Goal: Transaction & Acquisition: Obtain resource

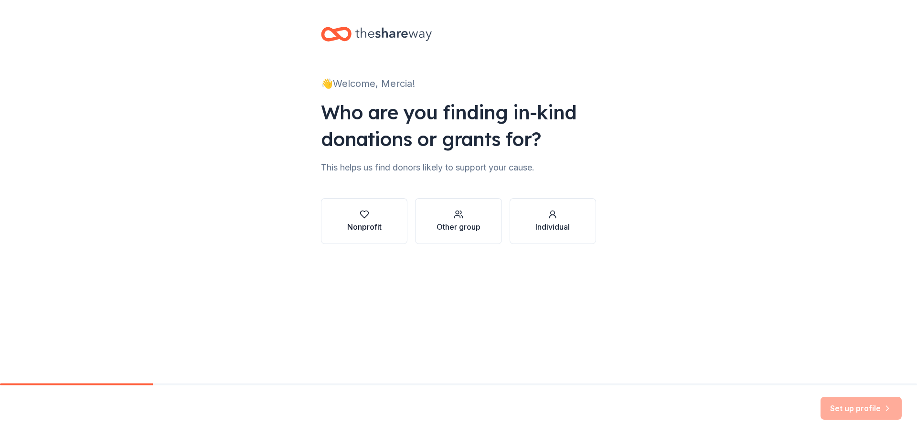
click at [357, 223] on div "Nonprofit" at bounding box center [364, 226] width 34 height 11
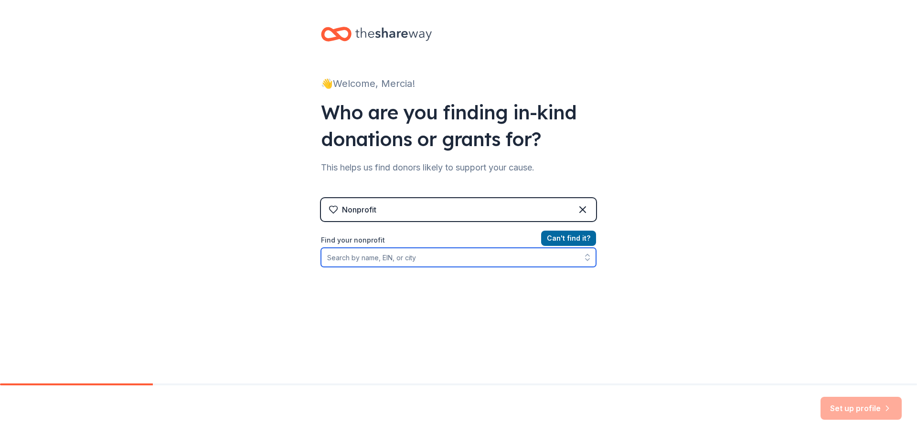
click at [517, 253] on input "Find your nonprofit" at bounding box center [458, 257] width 275 height 19
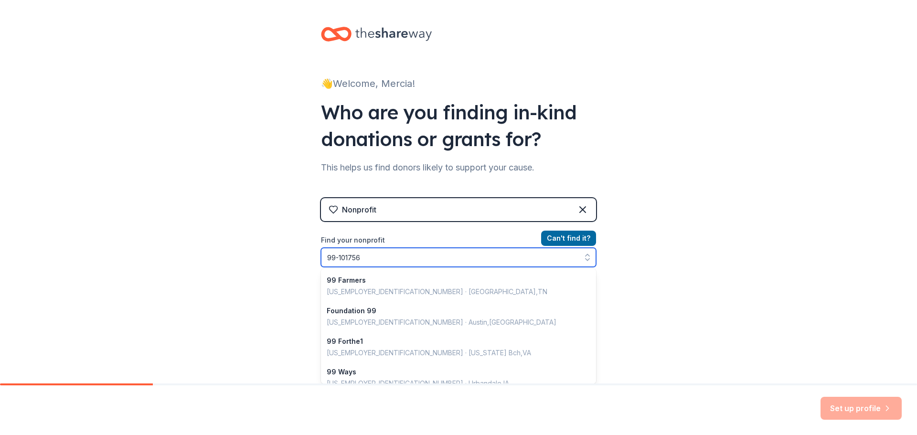
type input "[US_EMPLOYER_IDENTIFICATION_NUMBER]"
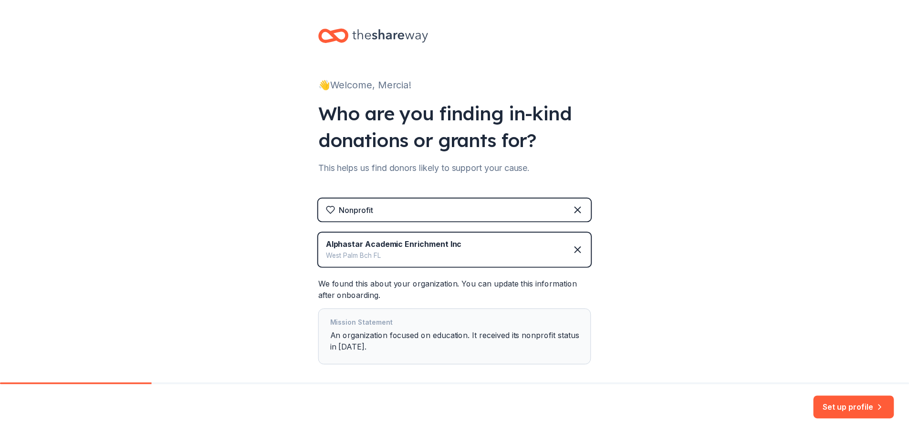
scroll to position [47, 0]
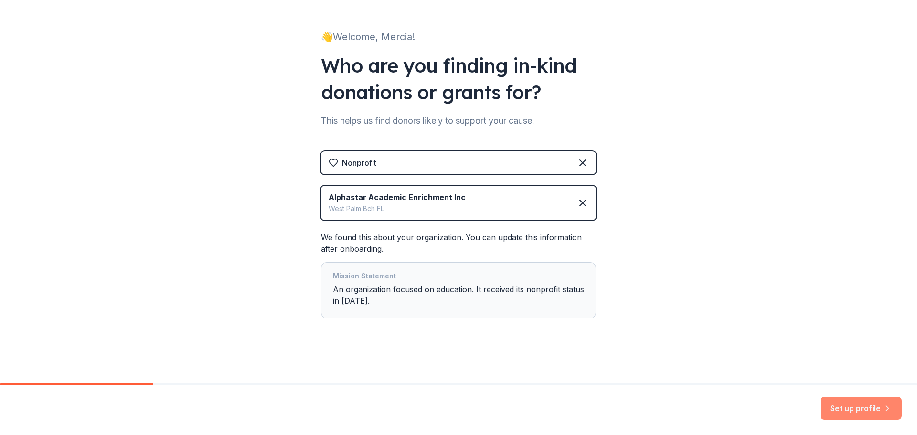
click at [855, 406] on button "Set up profile" at bounding box center [860, 408] width 81 height 23
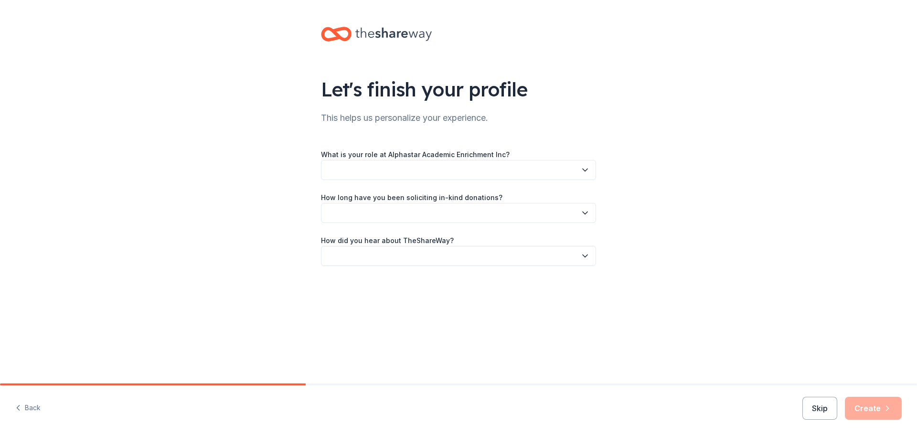
click at [443, 167] on button "button" at bounding box center [458, 170] width 275 height 20
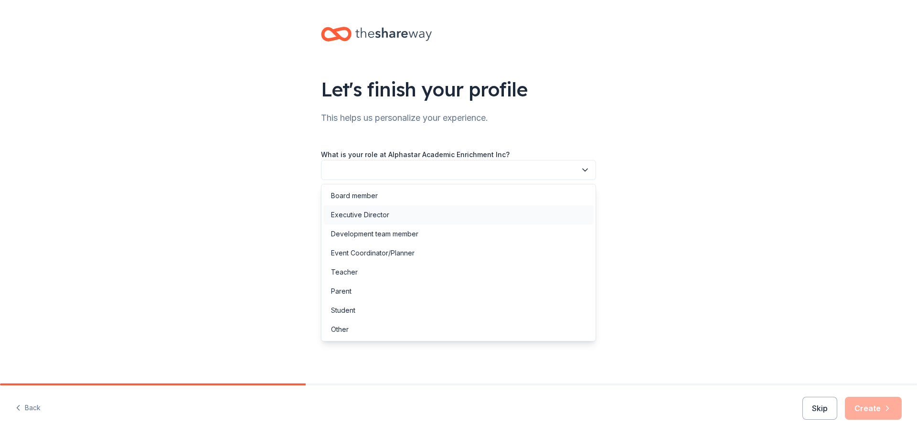
click at [361, 218] on div "Executive Director" at bounding box center [360, 214] width 58 height 11
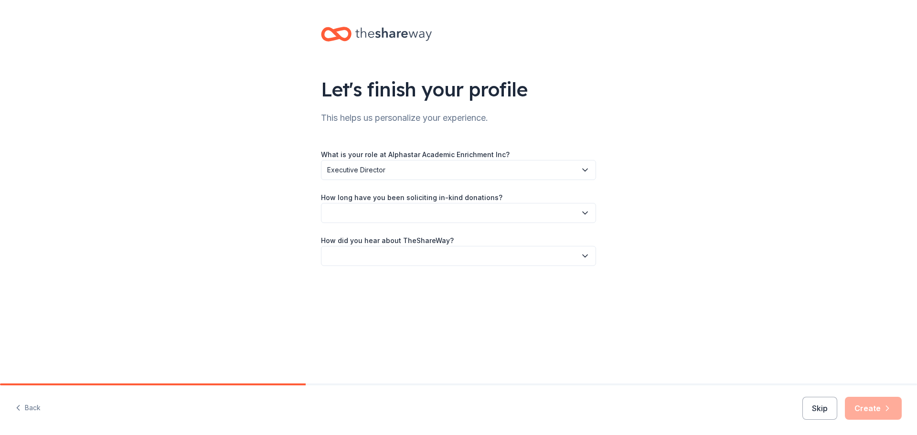
click at [392, 216] on button "button" at bounding box center [458, 213] width 275 height 20
click at [376, 245] on div "This is my first time!" at bounding box center [458, 238] width 270 height 19
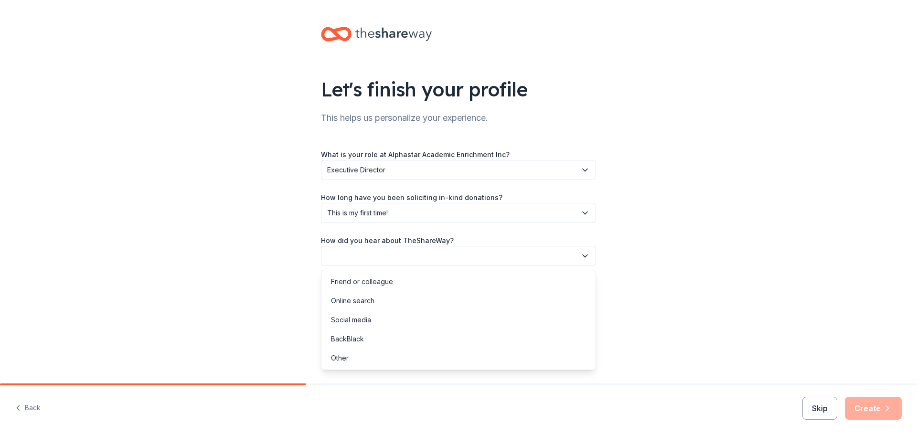
click at [381, 260] on button "button" at bounding box center [458, 256] width 275 height 20
click at [356, 318] on div "Social media" at bounding box center [351, 319] width 40 height 11
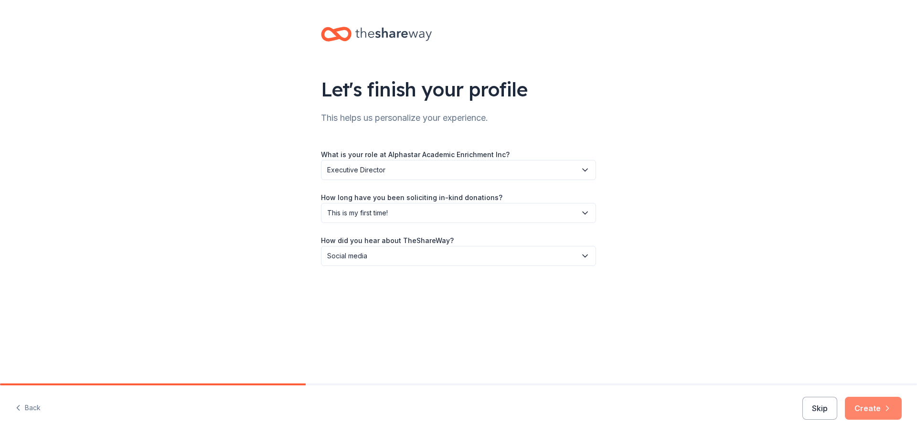
click at [869, 413] on button "Create" at bounding box center [873, 408] width 57 height 23
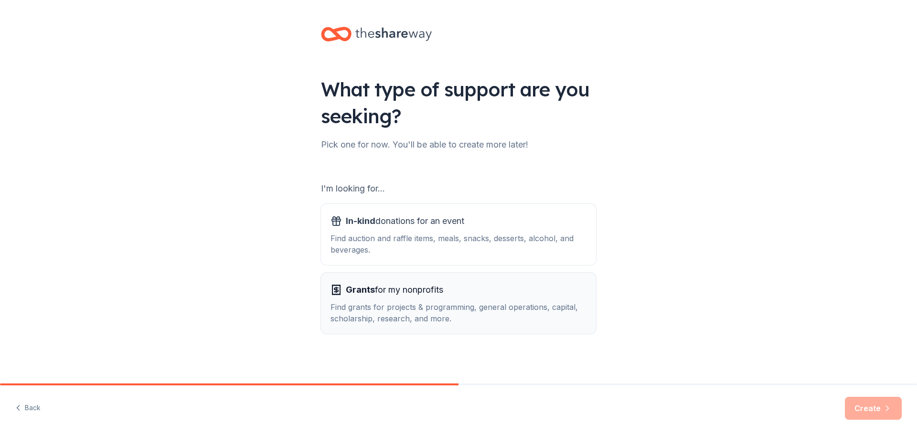
click at [385, 298] on div "Grants for my nonprofits Find grants for projects & programming, general operat…" at bounding box center [458, 303] width 256 height 42
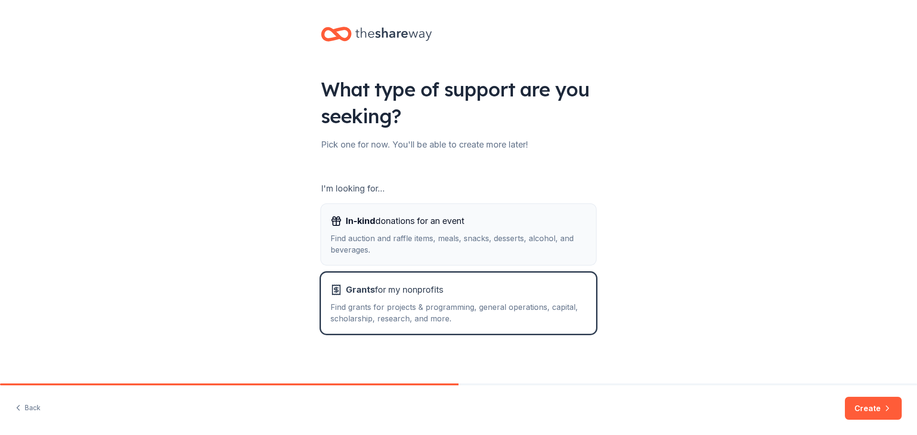
click at [392, 250] on div "Find auction and raffle items, meals, snacks, desserts, alcohol, and beverages." at bounding box center [458, 244] width 256 height 23
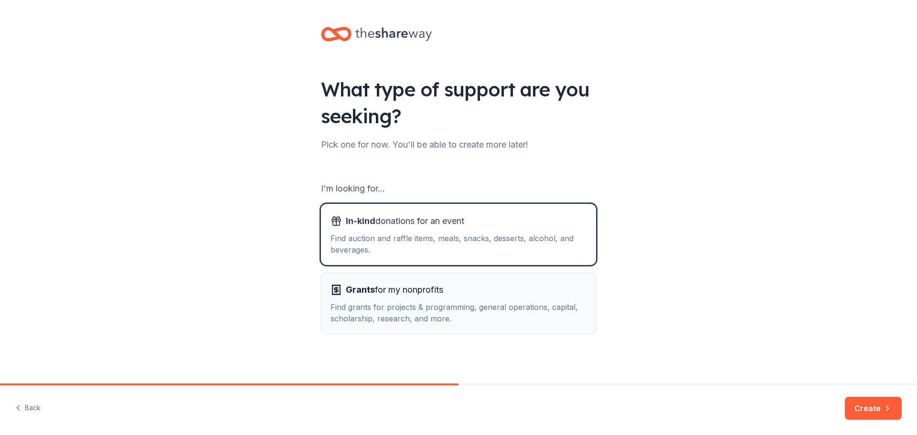
click at [408, 303] on div "Find grants for projects & programming, general operations, capital, scholarshi…" at bounding box center [458, 312] width 256 height 23
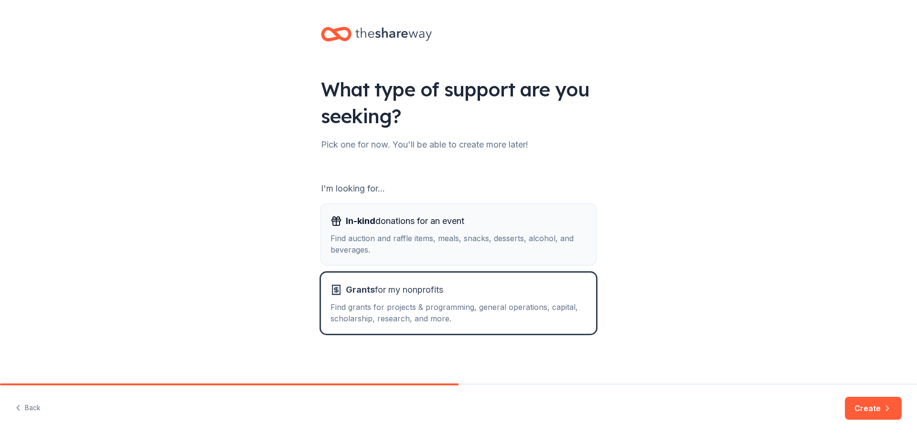
click at [519, 247] on div "Find auction and raffle items, meals, snacks, desserts, alcohol, and beverages." at bounding box center [458, 244] width 256 height 23
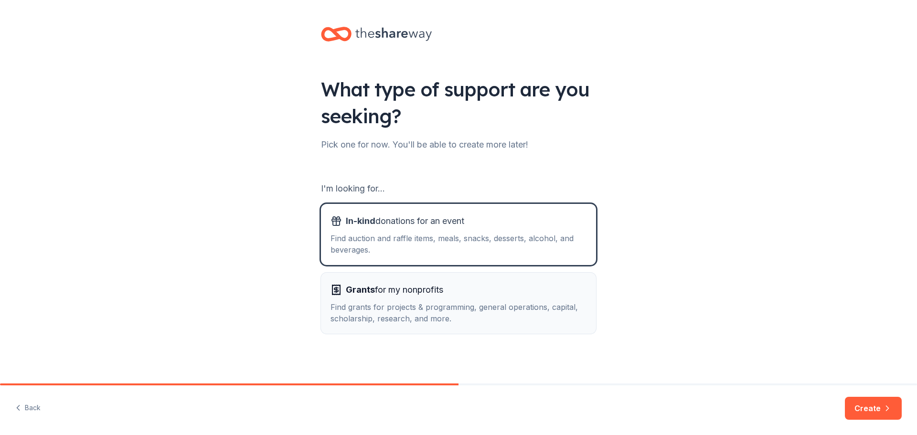
click at [455, 324] on button "Grants for my nonprofits Find grants for projects & programming, general operat…" at bounding box center [458, 303] width 275 height 61
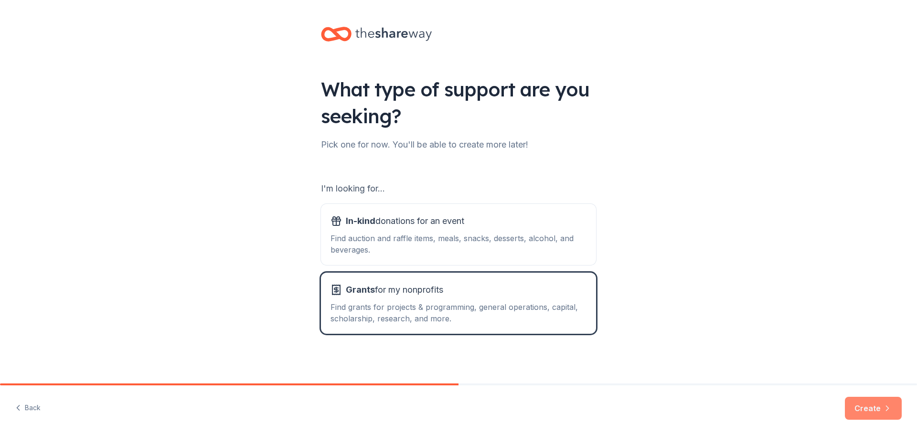
click at [873, 411] on button "Create" at bounding box center [873, 408] width 57 height 23
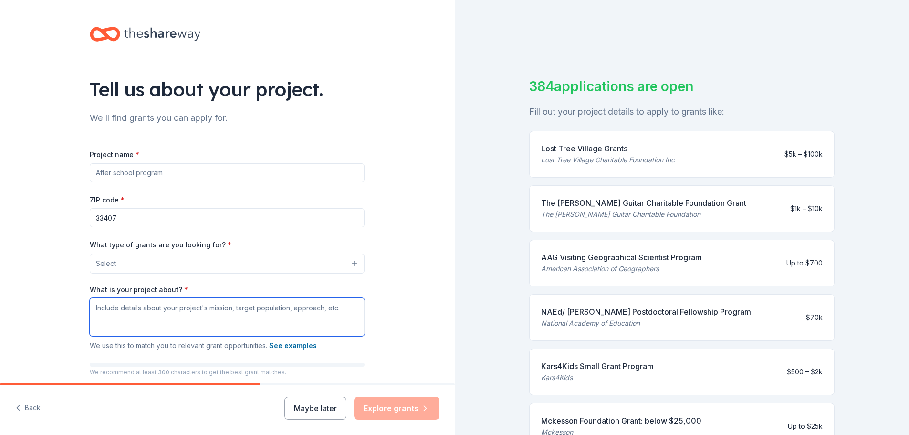
click at [308, 325] on textarea "What is your project about? *" at bounding box center [227, 317] width 275 height 38
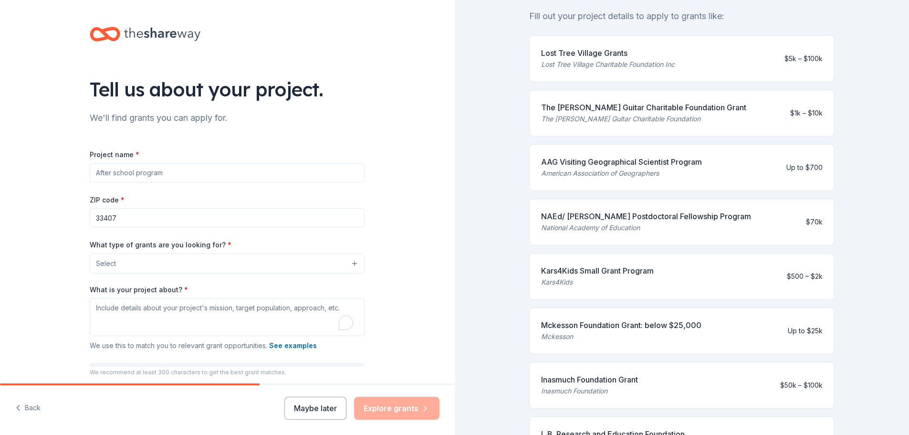
click at [633, 323] on div "Mckesson Foundation Grant: below $25,000" at bounding box center [621, 324] width 160 height 11
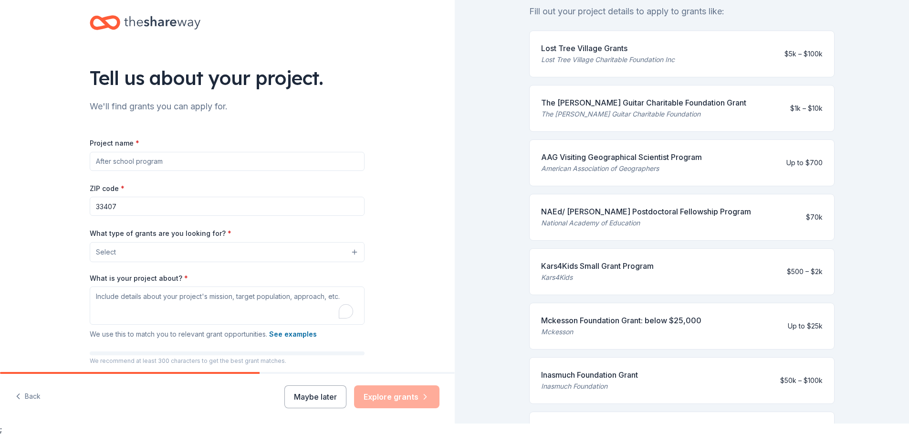
scroll to position [41, 0]
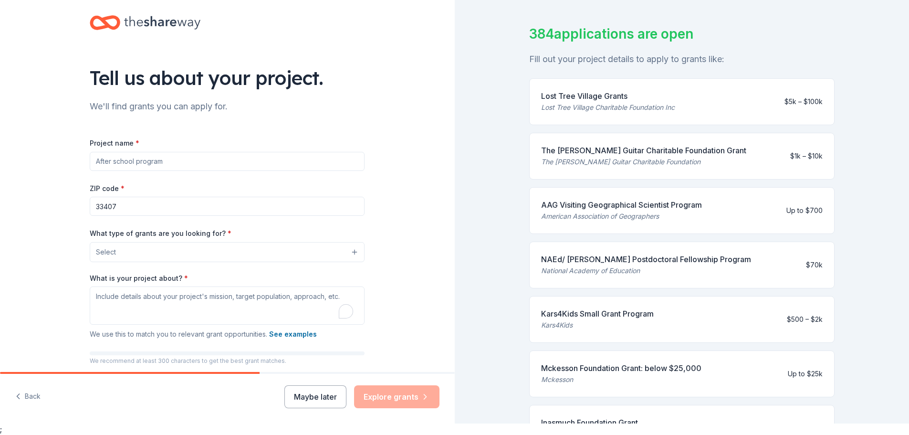
drag, startPoint x: 711, startPoint y: 149, endPoint x: 574, endPoint y: 154, distance: 136.6
click at [574, 154] on div "The Martin Guitar Charitable Foundation Grant The Martin Guitar Charitable Foun…" at bounding box center [682, 156] width 306 height 47
click at [686, 154] on div "The Martin Guitar Charitable Foundation Grant" at bounding box center [643, 150] width 205 height 11
drag, startPoint x: 718, startPoint y: 153, endPoint x: 598, endPoint y: 149, distance: 119.9
click at [598, 149] on div "The Martin Guitar Charitable Foundation Grant The Martin Guitar Charitable Foun…" at bounding box center [682, 156] width 306 height 47
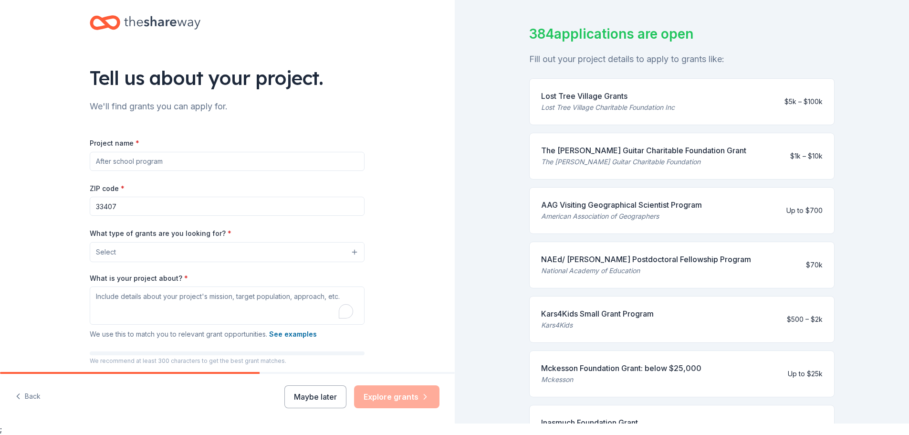
click at [612, 142] on div "The Martin Guitar Charitable Foundation Grant The Martin Guitar Charitable Foun…" at bounding box center [682, 156] width 306 height 47
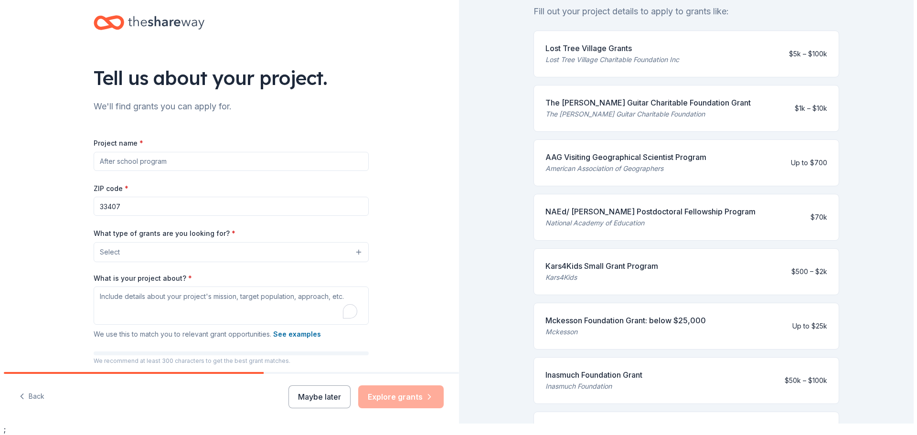
scroll to position [137, 0]
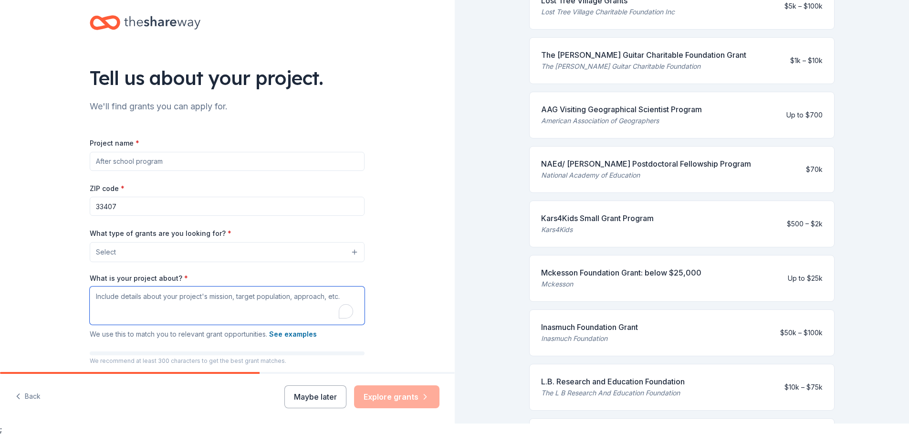
click at [247, 318] on textarea "What is your project about? *" at bounding box center [227, 305] width 275 height 38
click at [279, 247] on button "Select" at bounding box center [229, 252] width 275 height 20
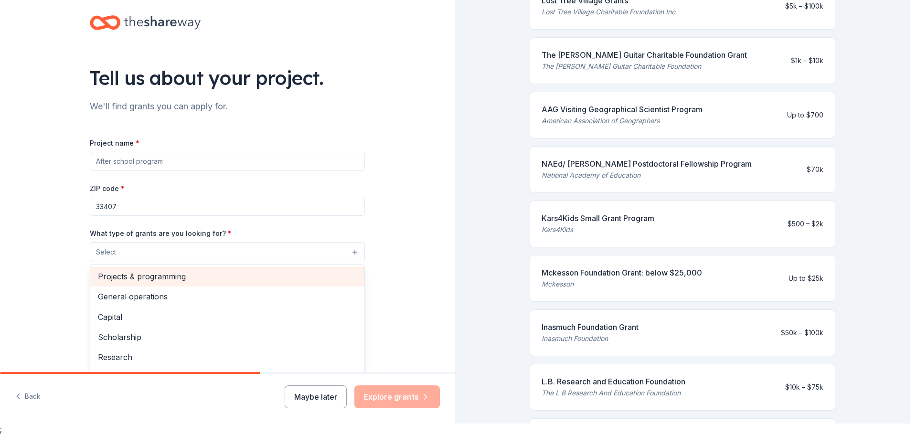
click at [233, 277] on span "Projects & programming" at bounding box center [227, 276] width 259 height 12
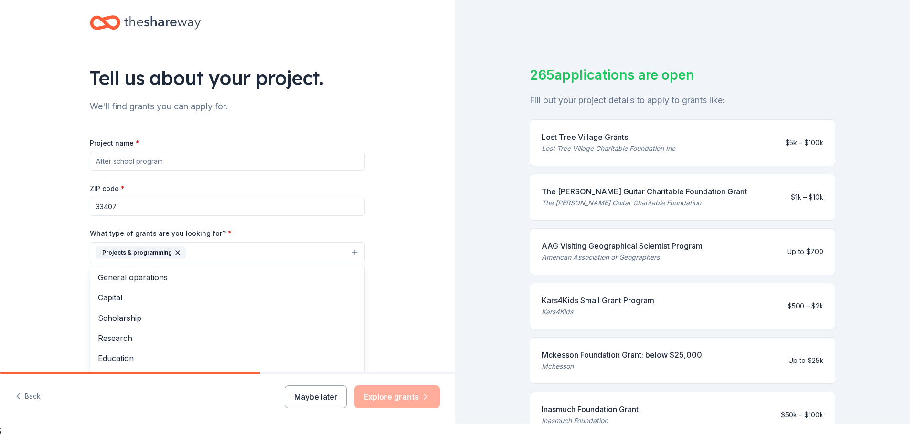
drag, startPoint x: 396, startPoint y: 206, endPoint x: 390, endPoint y: 218, distance: 13.5
click at [395, 206] on div "Tell us about your project. We'll find grants you can apply for. Project name *…" at bounding box center [227, 217] width 455 height 457
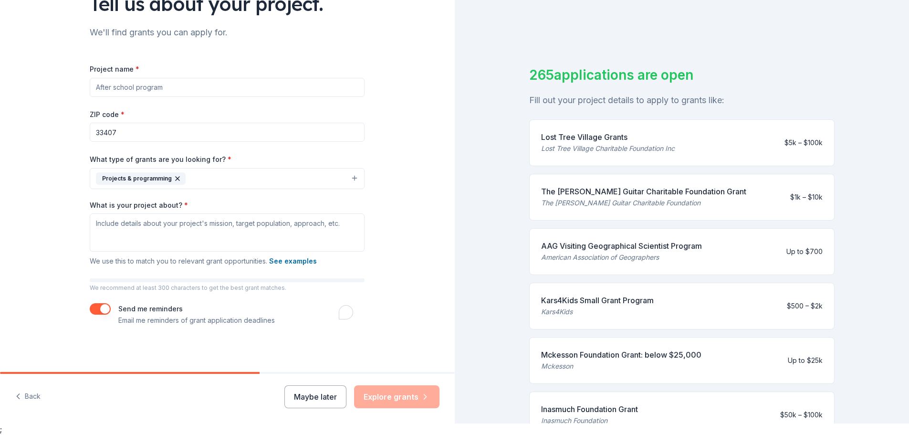
scroll to position [74, 0]
click at [269, 239] on textarea "What is your project about? *" at bounding box center [227, 232] width 275 height 38
drag, startPoint x: 333, startPoint y: 224, endPoint x: 139, endPoint y: 223, distance: 193.8
click at [139, 223] on textarea "What is your project about? *" at bounding box center [227, 232] width 275 height 38
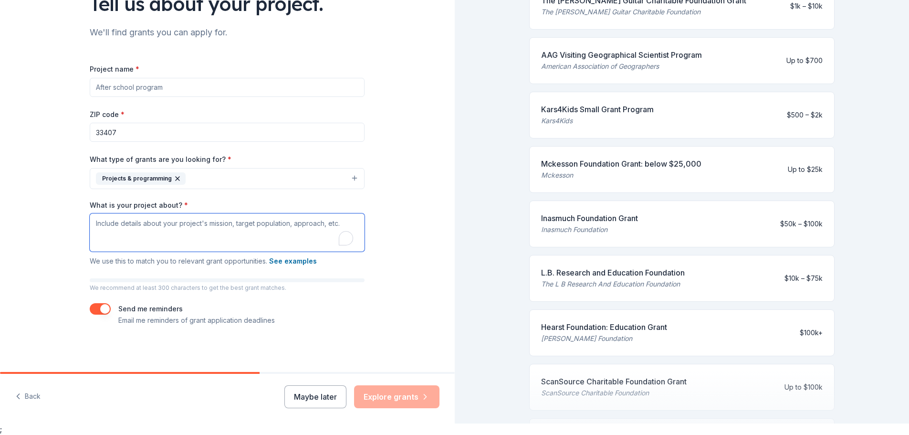
scroll to position [286, 0]
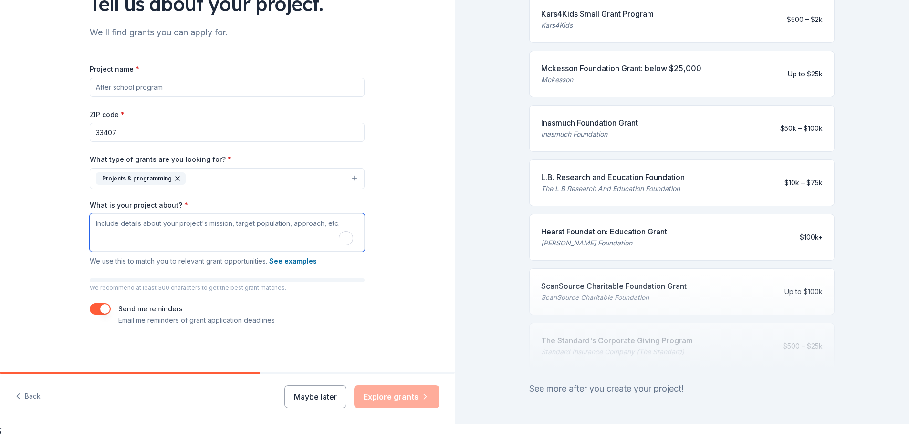
paste textarea "Our mission is to ensure educational equity and close achievement gaps by provi…"
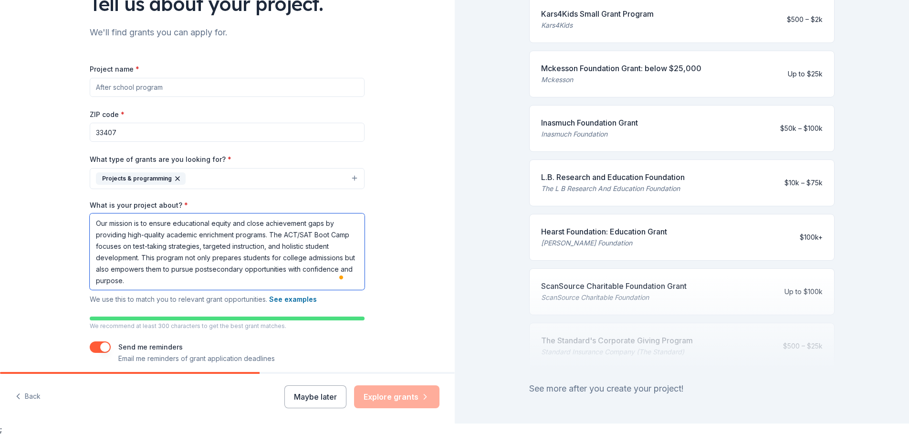
scroll to position [112, 0]
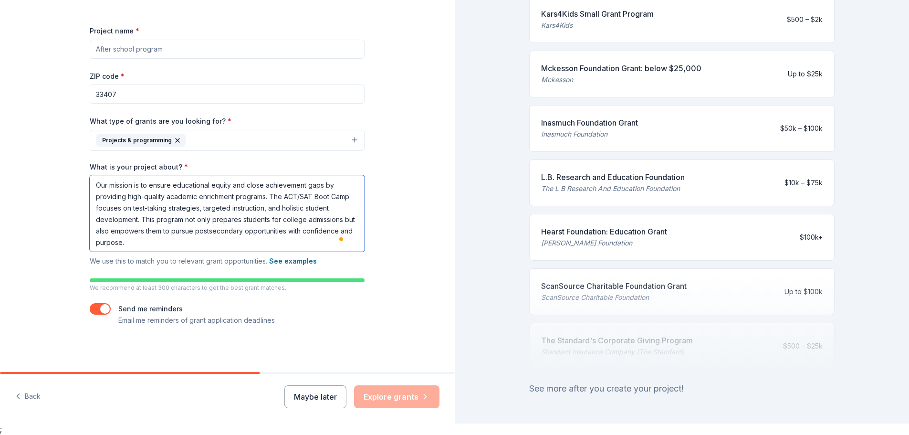
type textarea "Our mission is to ensure educational equity and close achievement gaps by provi…"
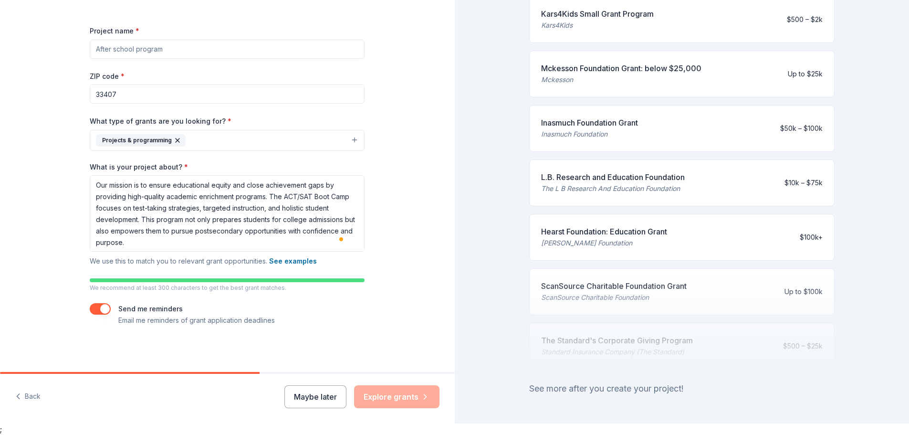
click at [283, 290] on p "We recommend at least 300 characters to get the best grant matches." at bounding box center [227, 288] width 275 height 8
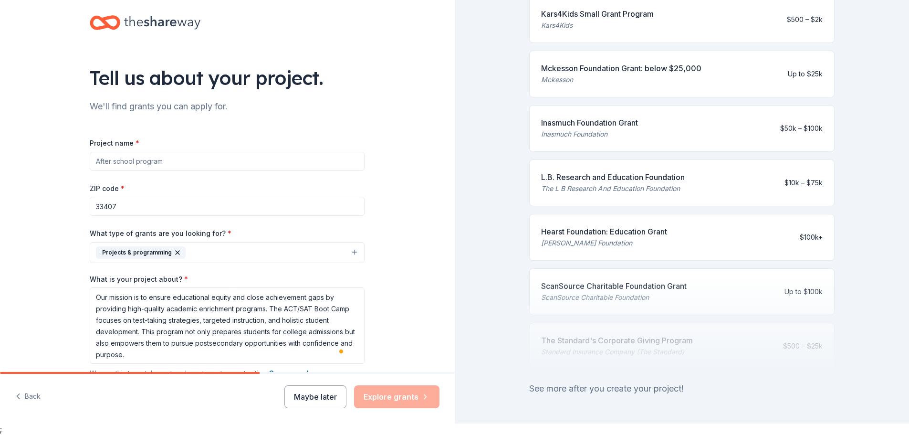
click at [147, 159] on input "Project name *" at bounding box center [227, 161] width 275 height 19
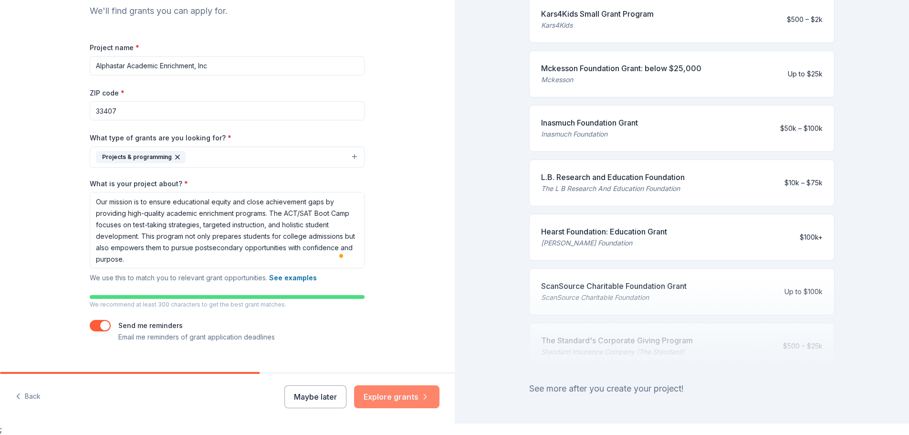
type input "Alphastar Academic Enrichment, Inc"
click at [388, 396] on button "Explore grants" at bounding box center [396, 396] width 85 height 23
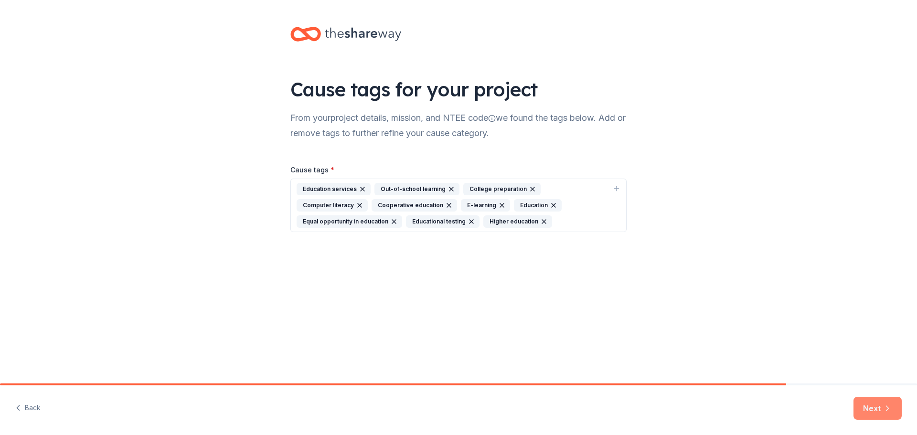
click at [876, 409] on button "Next" at bounding box center [877, 408] width 48 height 23
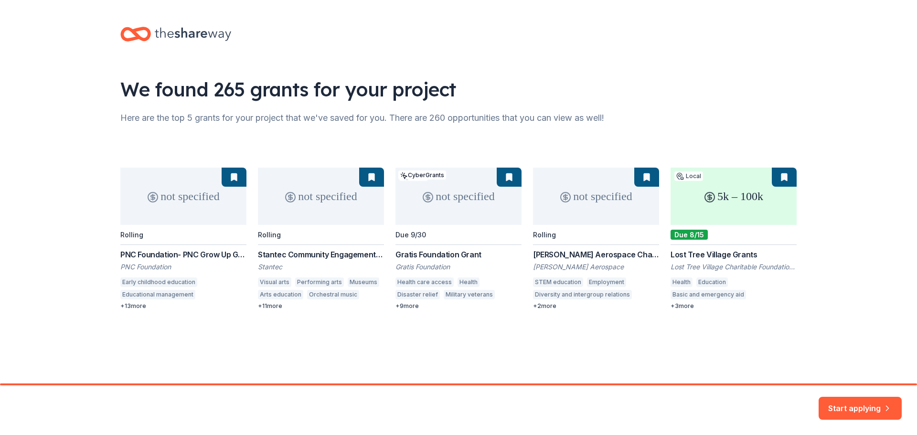
click at [152, 254] on div "not specified Rolling PNC Foundation- PNC Grow Up Great PNC Foundation Early ch…" at bounding box center [458, 239] width 676 height 142
click at [847, 404] on button "Start applying" at bounding box center [859, 402] width 83 height 23
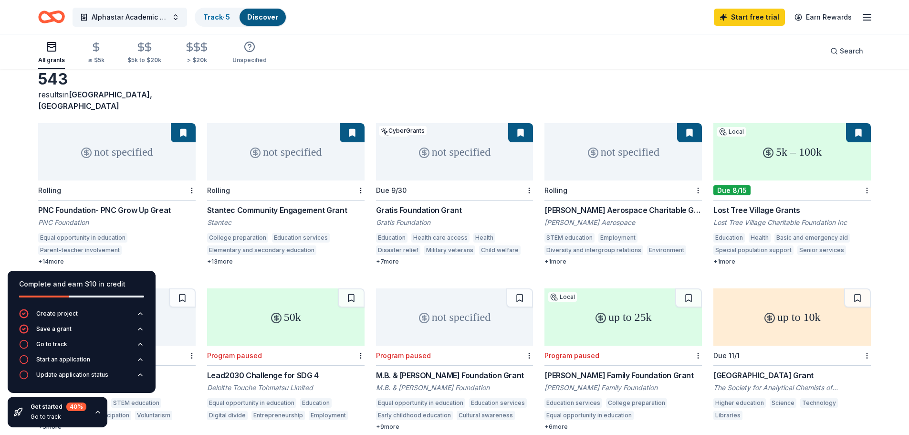
scroll to position [95, 0]
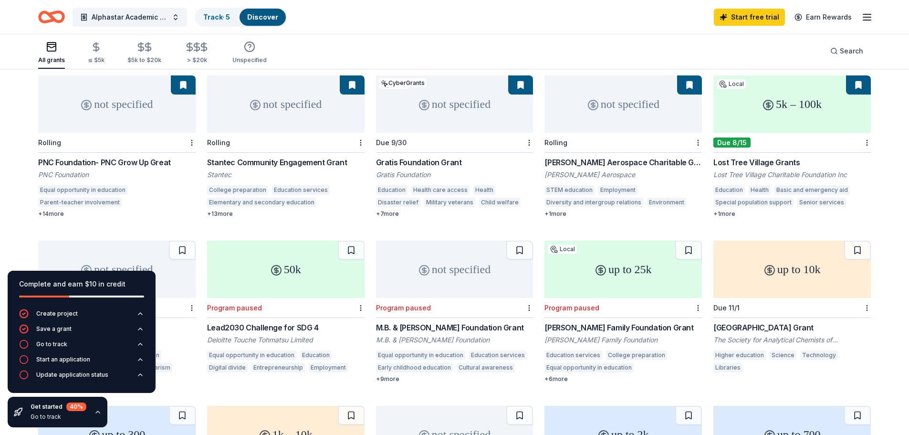
click at [139, 96] on div "not specified" at bounding box center [117, 103] width 158 height 57
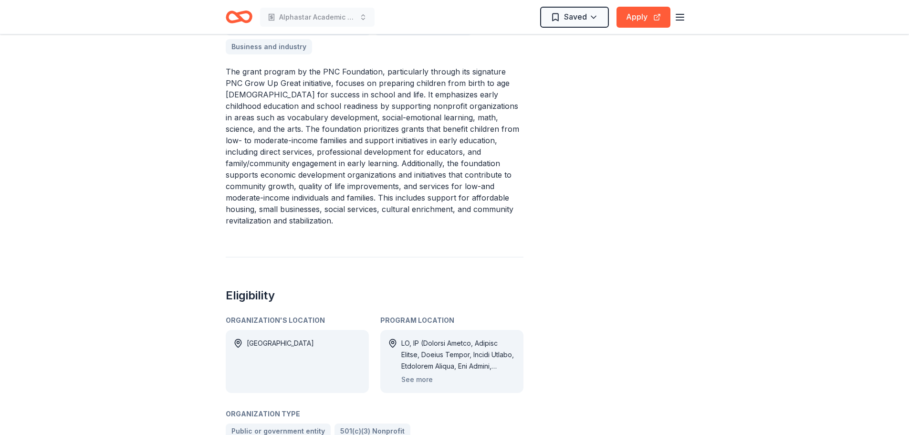
scroll to position [525, 0]
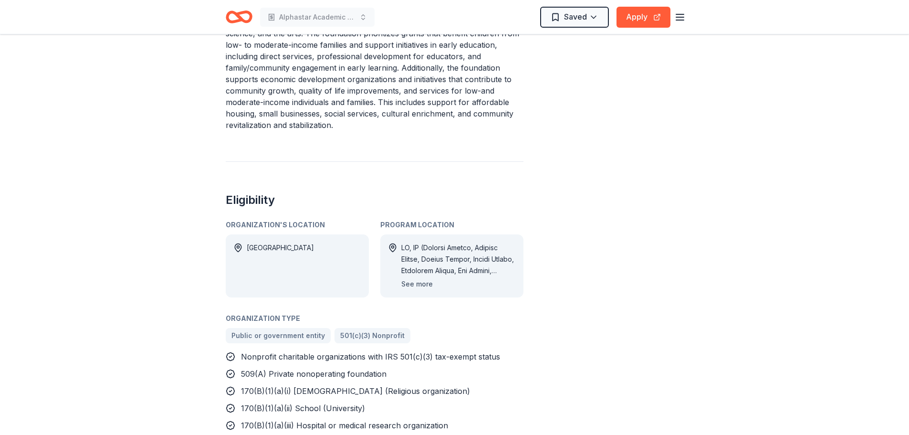
click at [407, 278] on button "See more" at bounding box center [418, 283] width 32 height 11
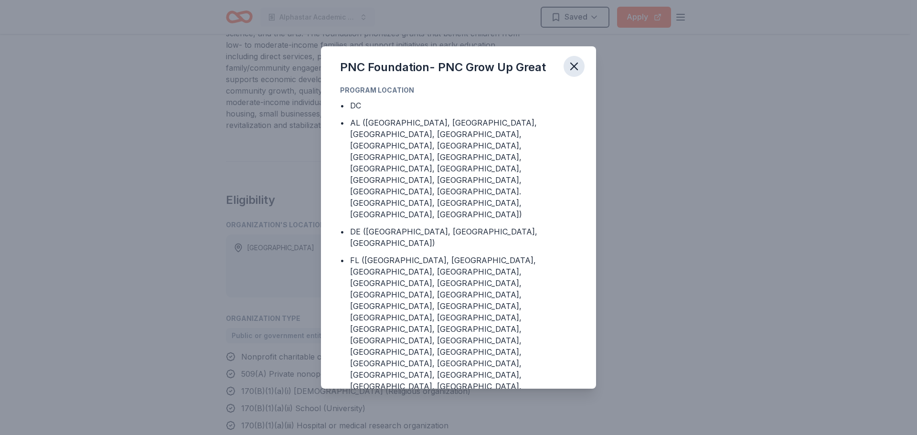
click at [581, 67] on button "button" at bounding box center [573, 66] width 21 height 21
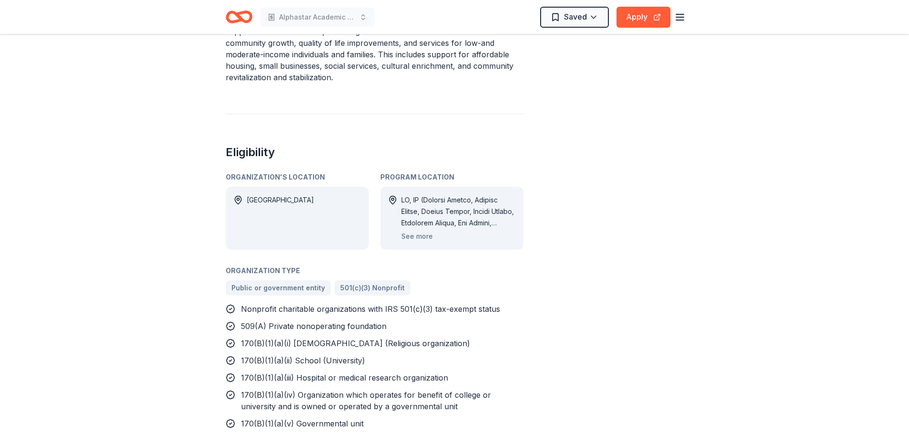
scroll to position [382, 0]
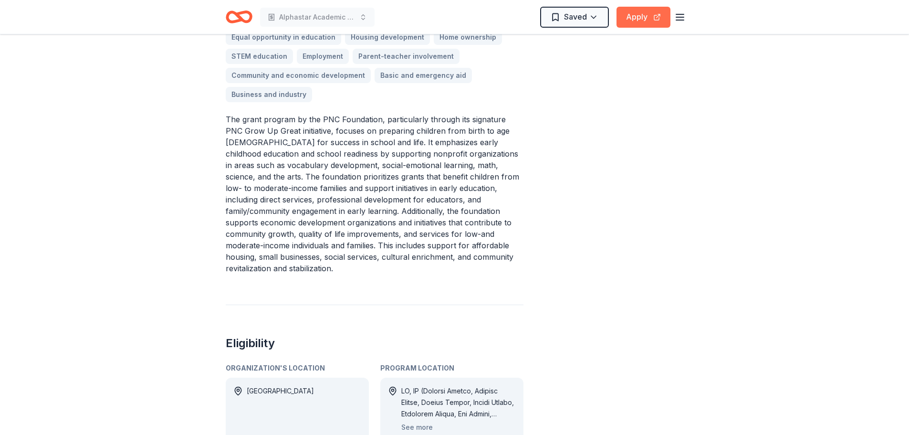
click at [650, 15] on button "Apply" at bounding box center [644, 17] width 54 height 21
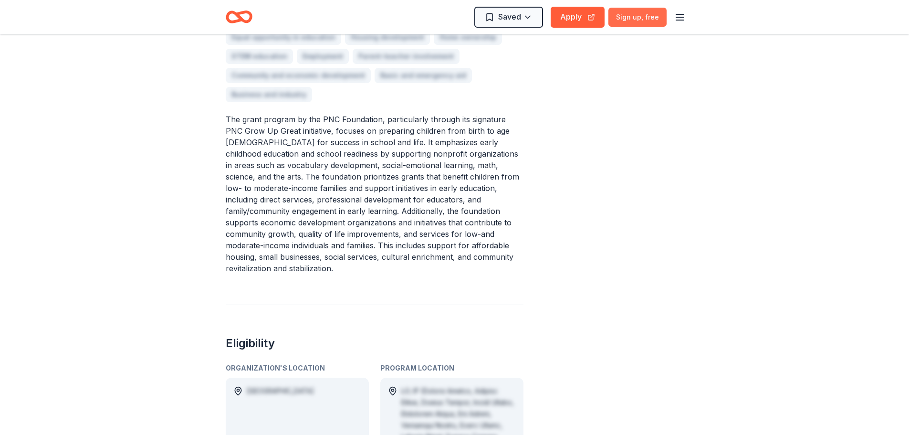
scroll to position [0, 0]
